Goal: Task Accomplishment & Management: Manage account settings

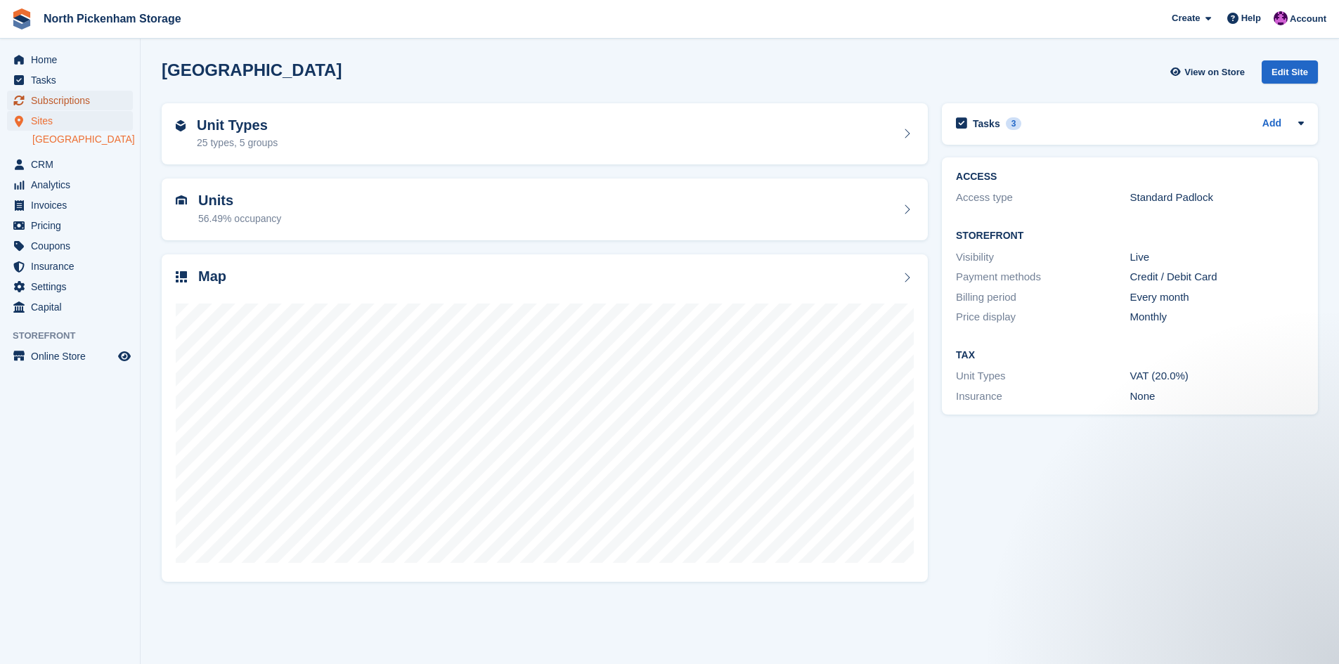
click at [49, 101] on span "Subscriptions" at bounding box center [73, 101] width 84 height 20
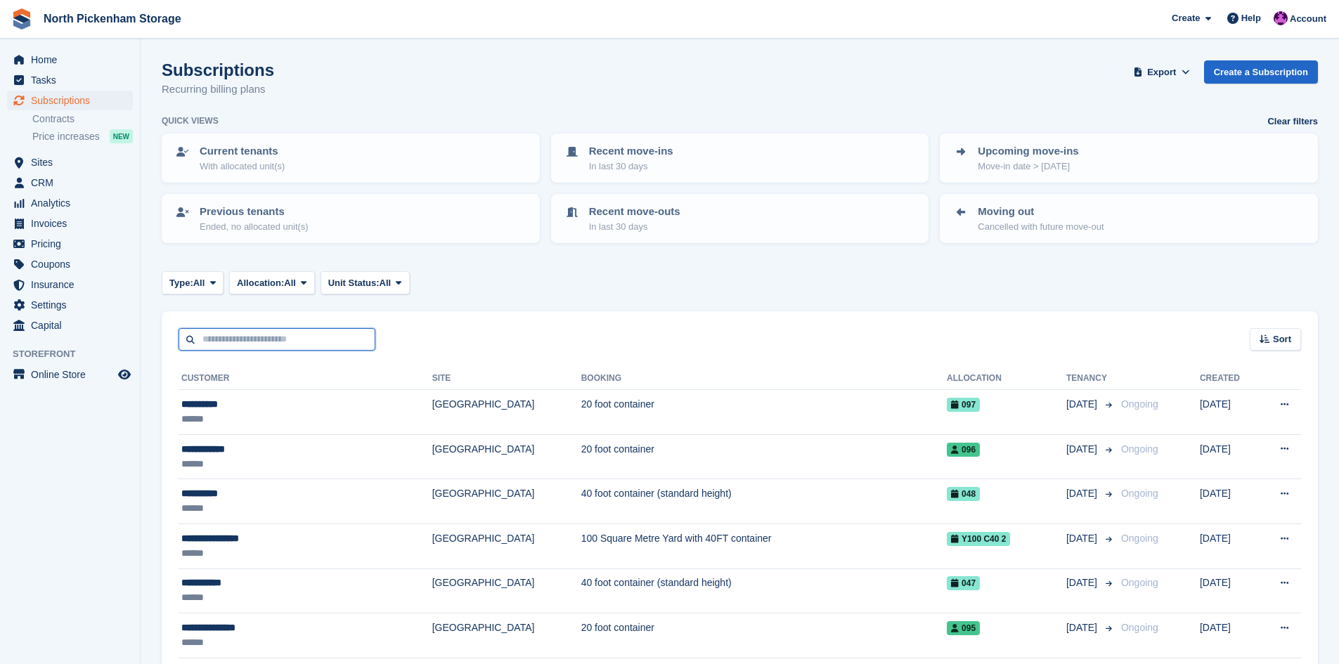
click at [280, 338] on input "text" at bounding box center [276, 339] width 197 height 23
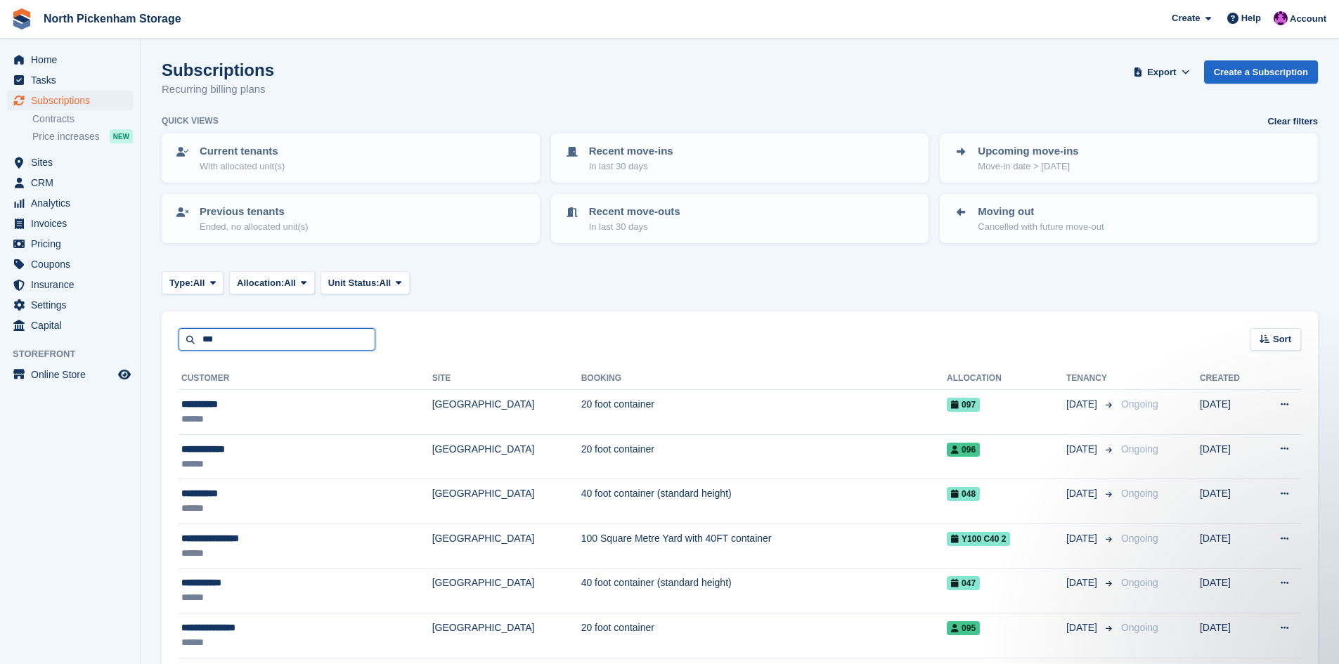
type input "***"
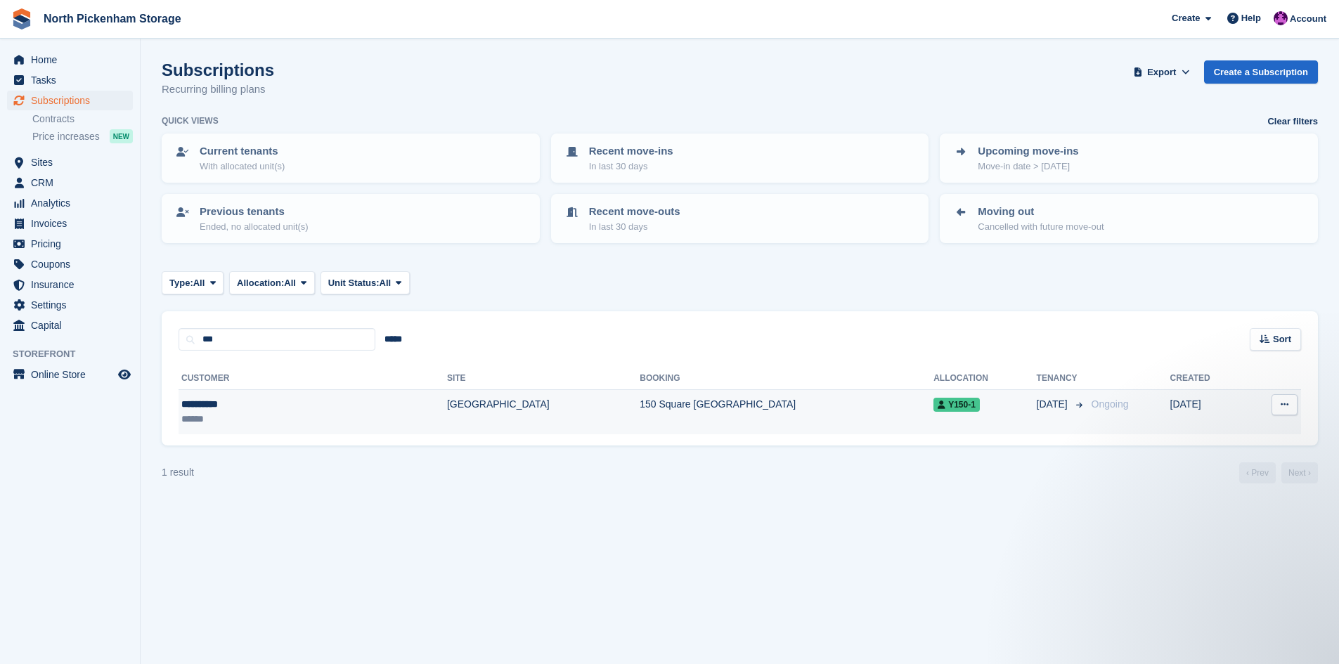
click at [1287, 408] on icon at bounding box center [1284, 404] width 8 height 9
click at [1225, 428] on p "View customer" at bounding box center [1230, 432] width 122 height 18
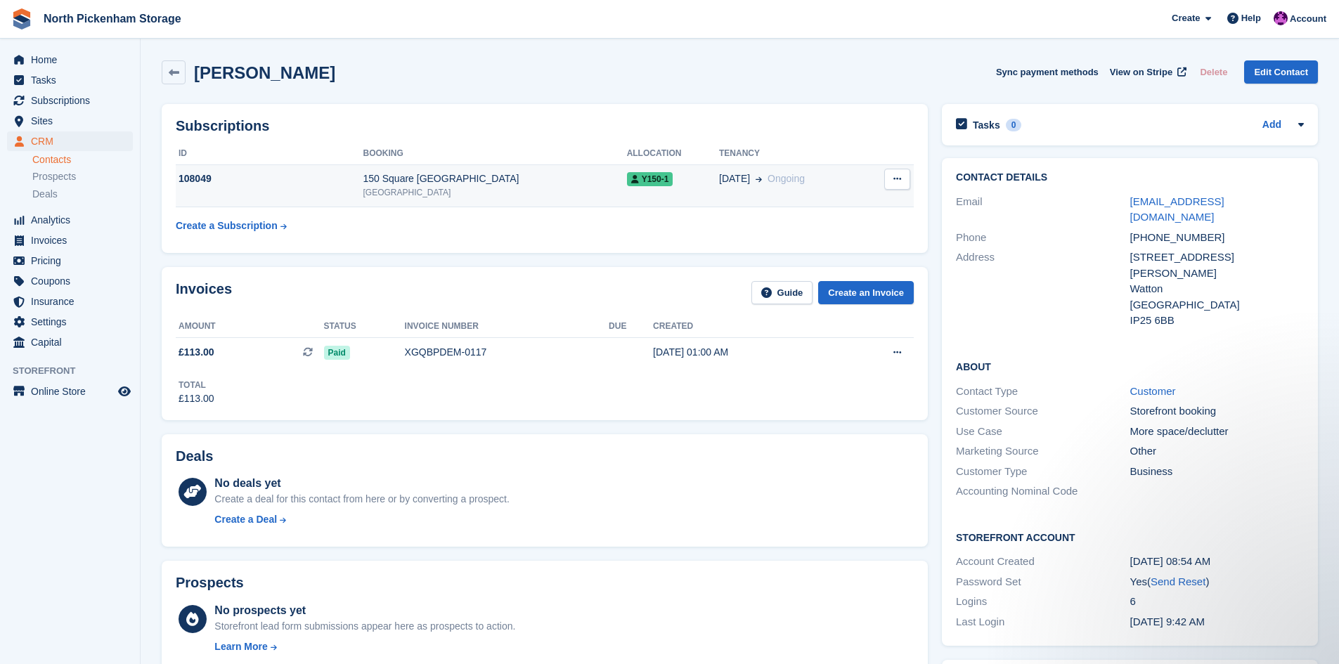
click at [902, 175] on button at bounding box center [897, 179] width 26 height 21
click at [1294, 70] on link "Edit Contact" at bounding box center [1281, 71] width 74 height 23
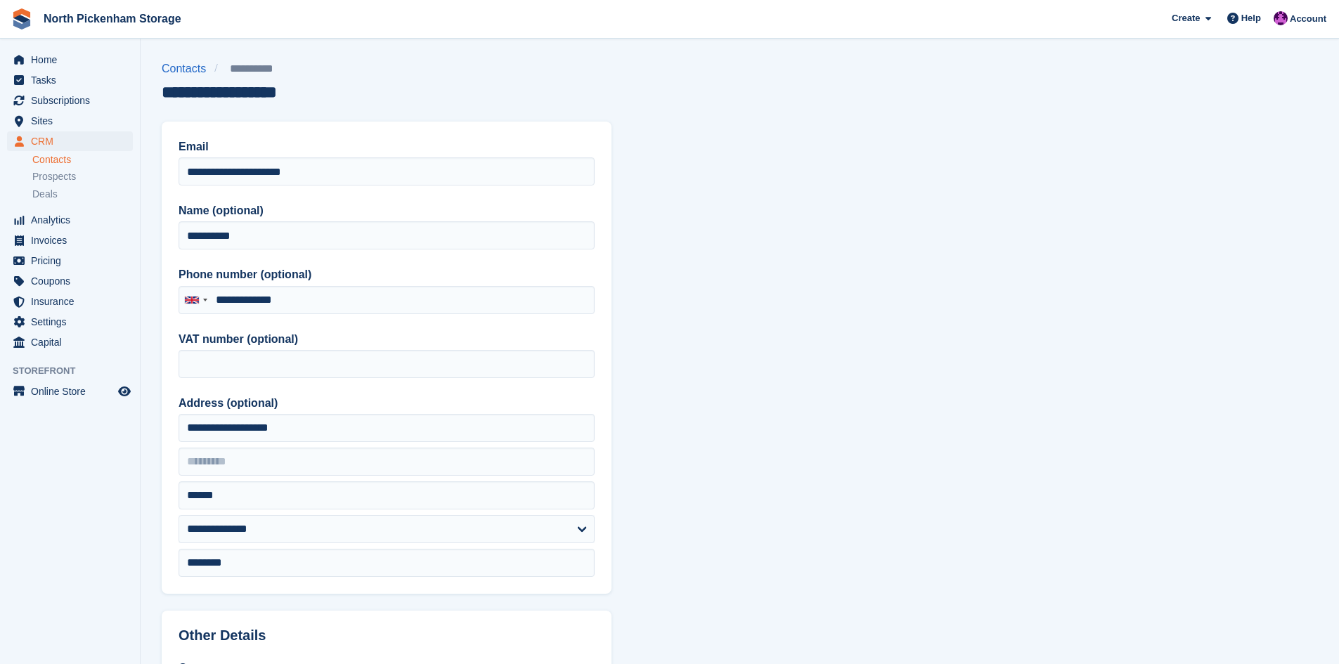
type input "**********"
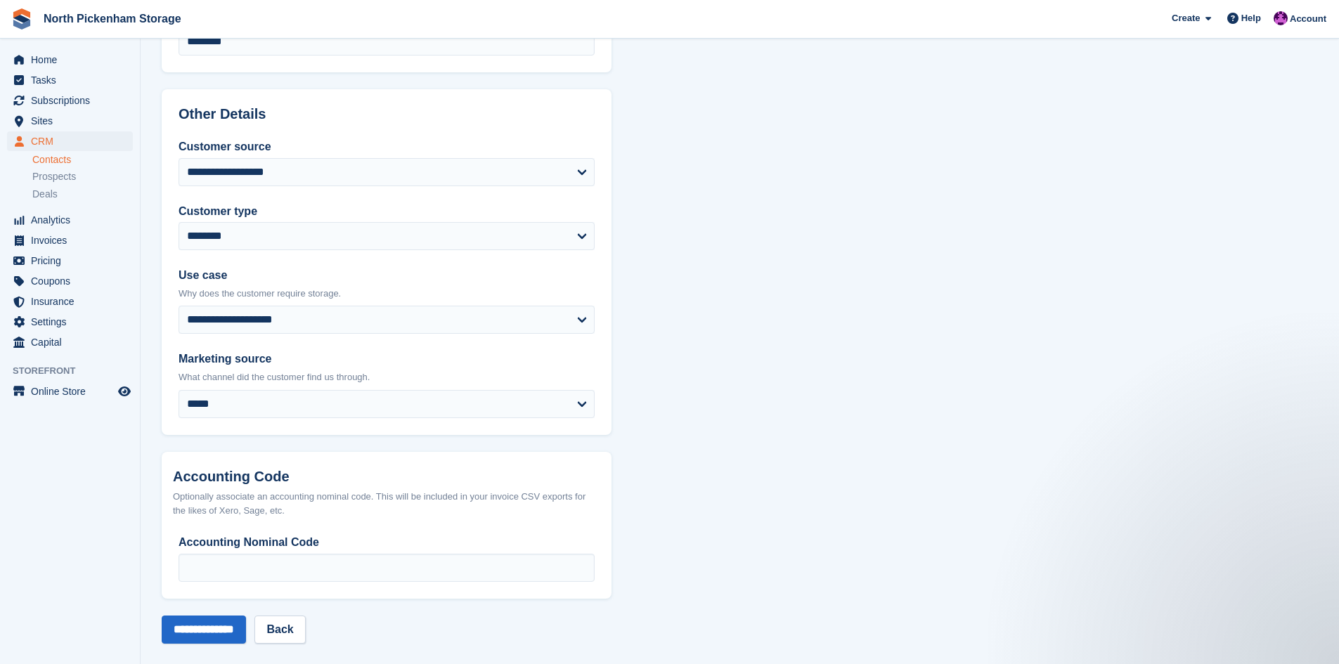
scroll to position [533, 0]
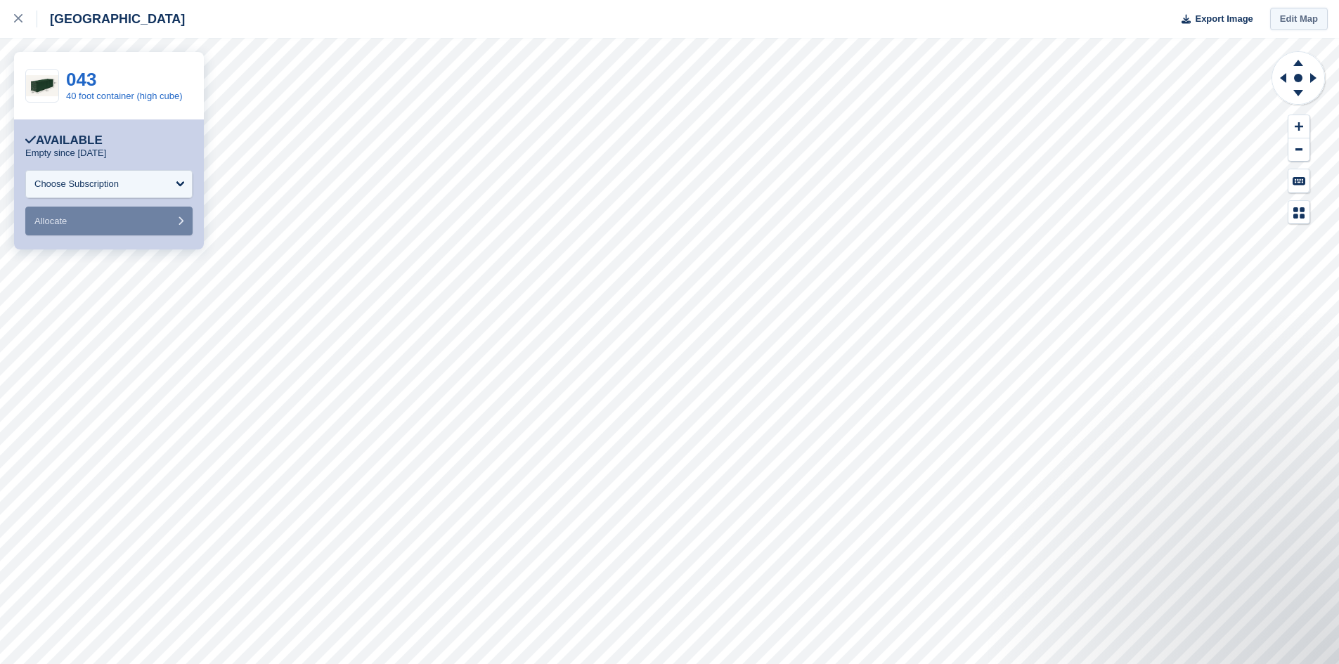
click at [1297, 12] on link "Edit Map" at bounding box center [1299, 19] width 58 height 23
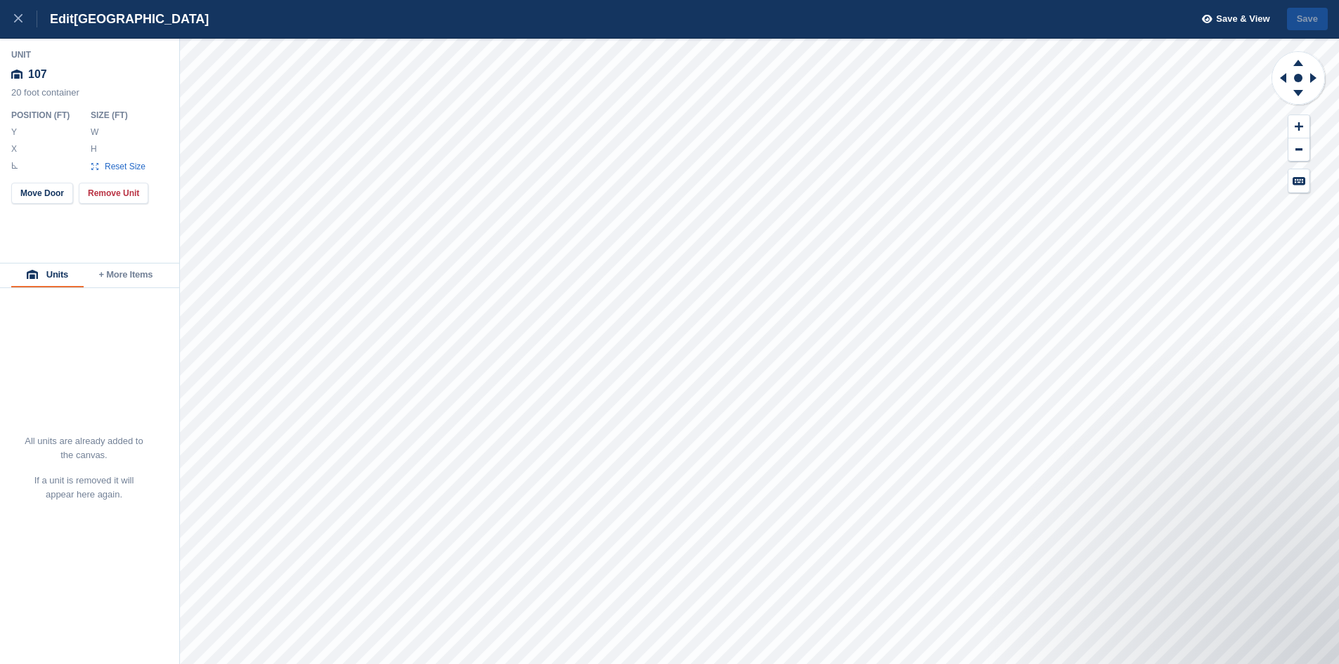
type input "******"
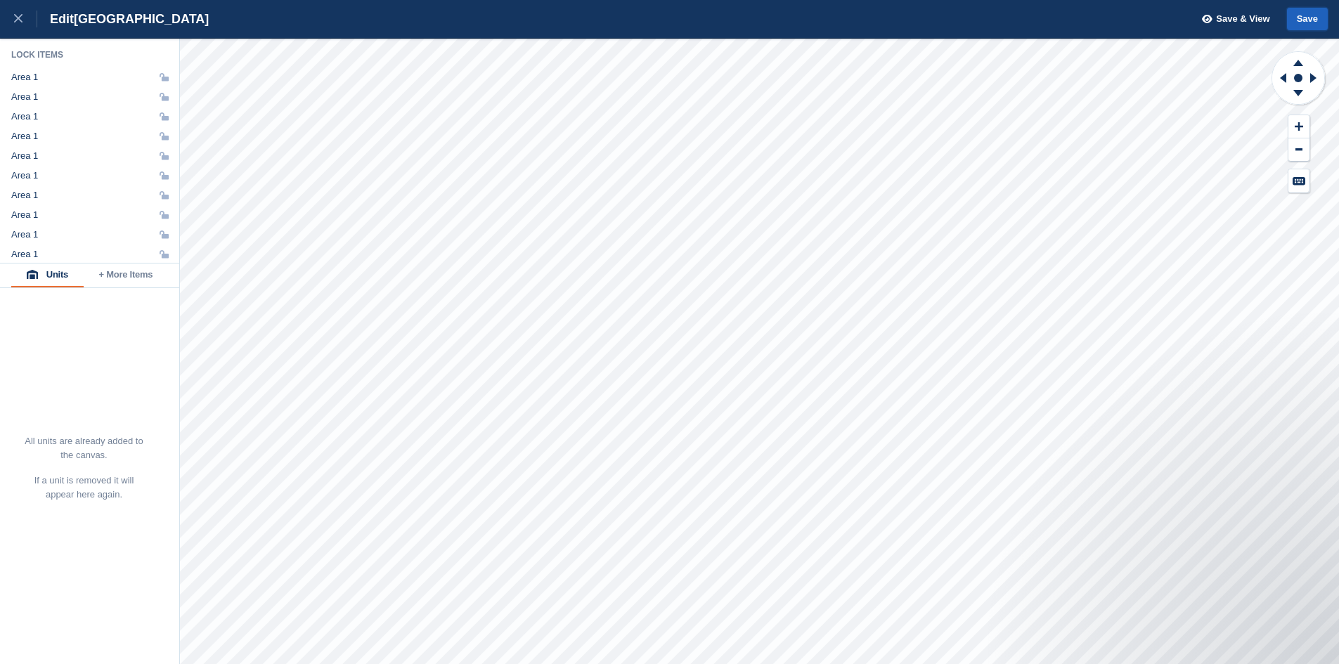
click at [1299, 17] on button "Save" at bounding box center [1307, 19] width 41 height 23
click at [1247, 18] on span "Save & View" at bounding box center [1242, 19] width 53 height 14
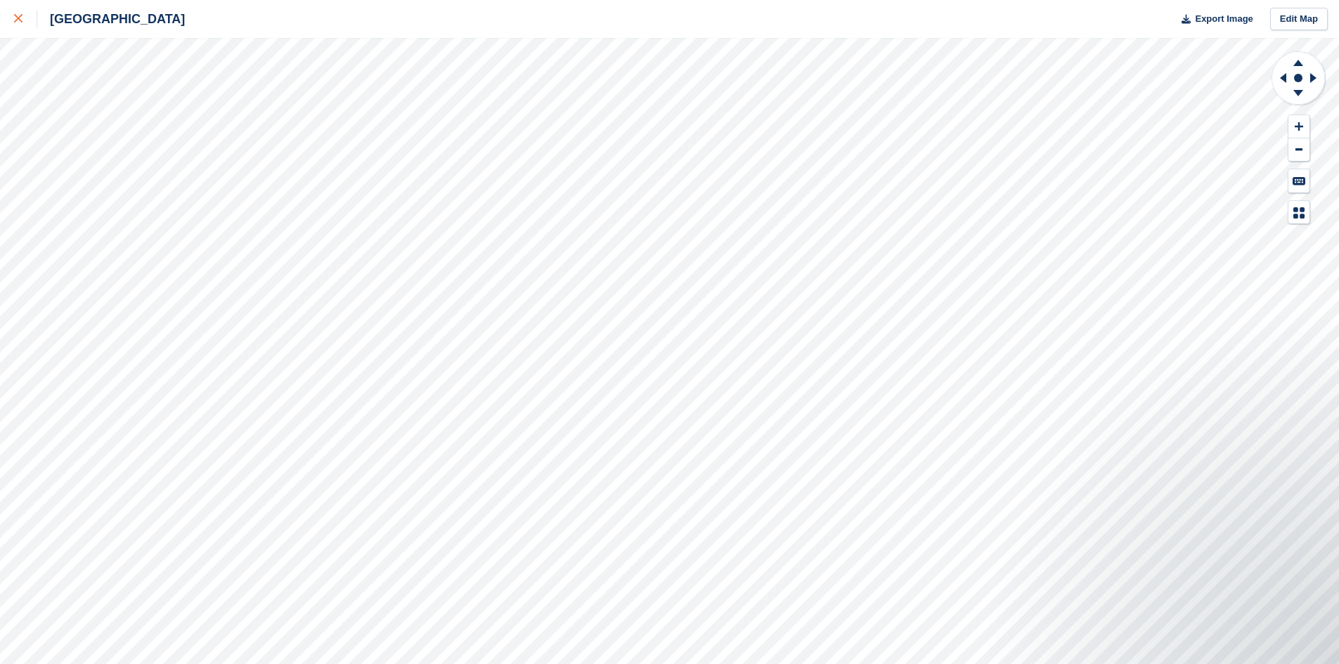
click at [24, 20] on div at bounding box center [25, 19] width 23 height 17
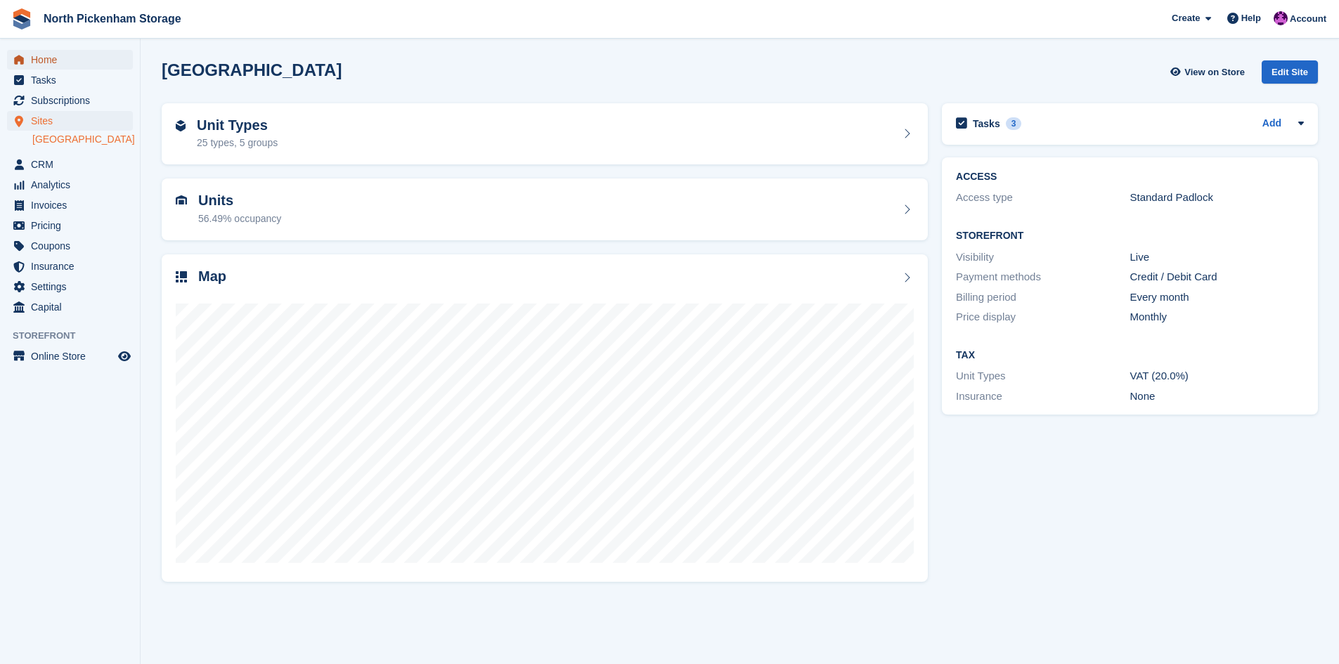
click at [35, 60] on span "Home" at bounding box center [73, 60] width 84 height 20
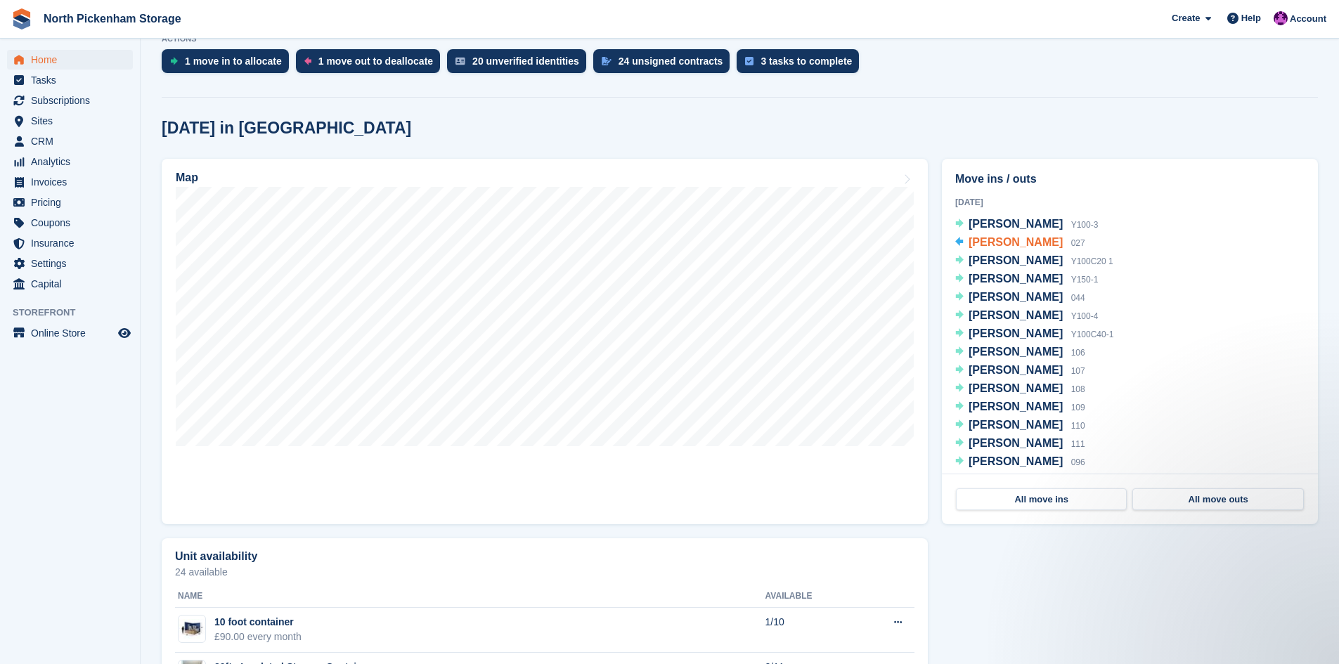
click at [980, 241] on span "[PERSON_NAME]" at bounding box center [1015, 242] width 94 height 12
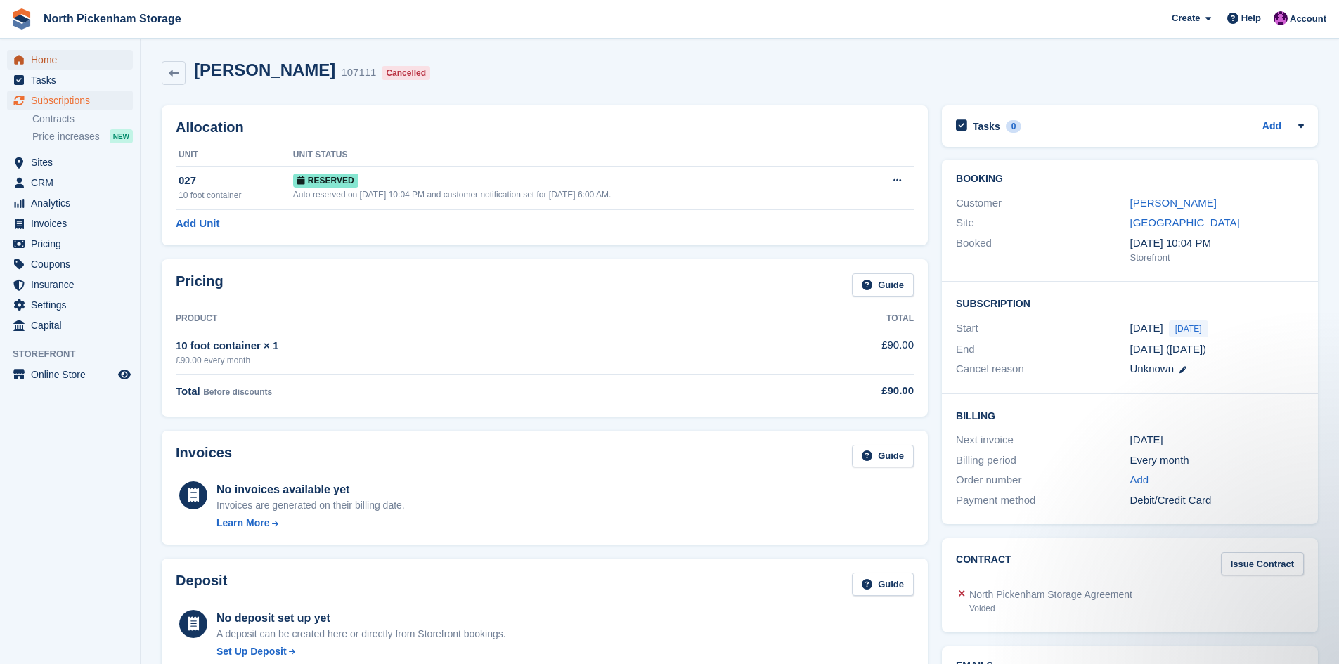
click at [44, 59] on span "Home" at bounding box center [73, 60] width 84 height 20
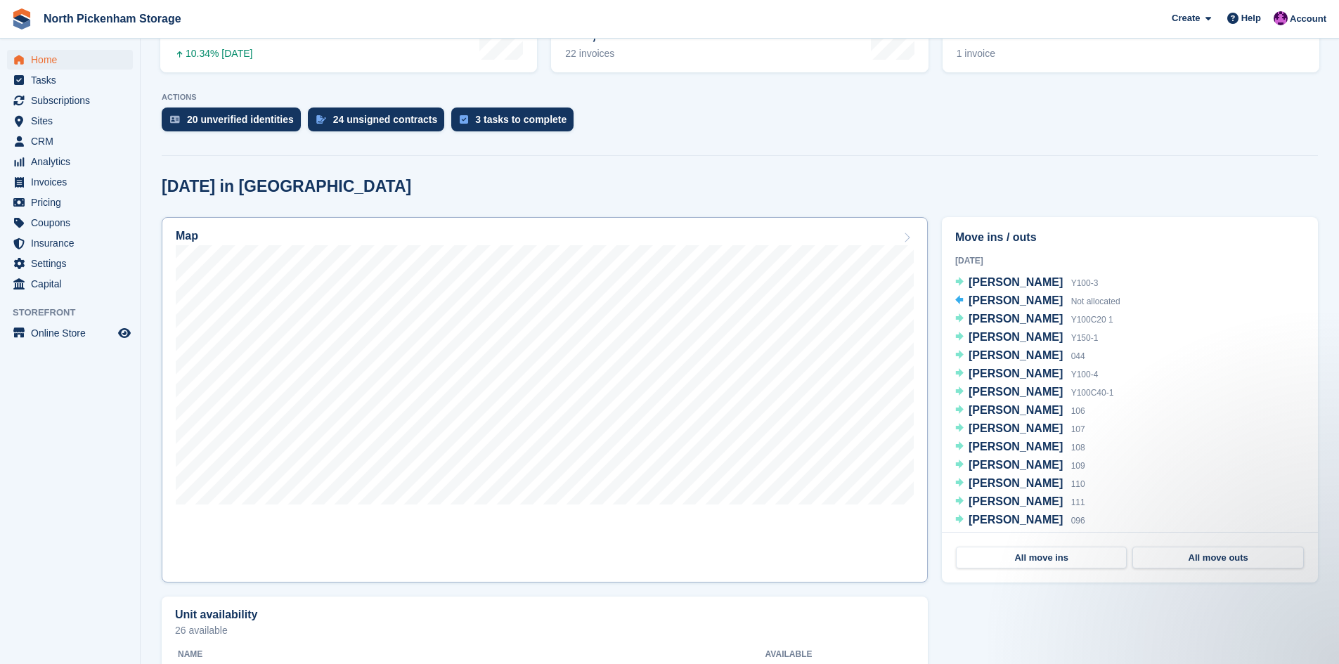
scroll to position [246, 0]
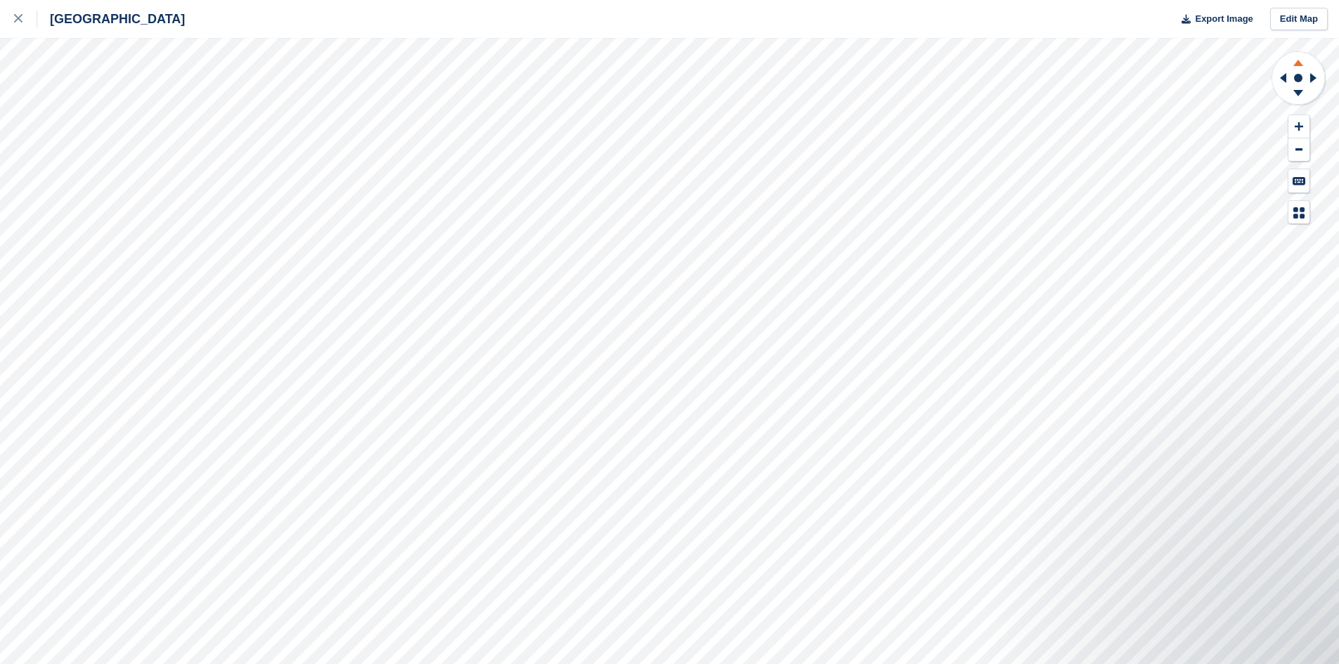
click at [1294, 63] on icon at bounding box center [1298, 61] width 37 height 18
click at [1299, 90] on icon at bounding box center [1298, 93] width 10 height 6
click at [1300, 89] on icon at bounding box center [1298, 95] width 37 height 18
